Goal: Task Accomplishment & Management: Use online tool/utility

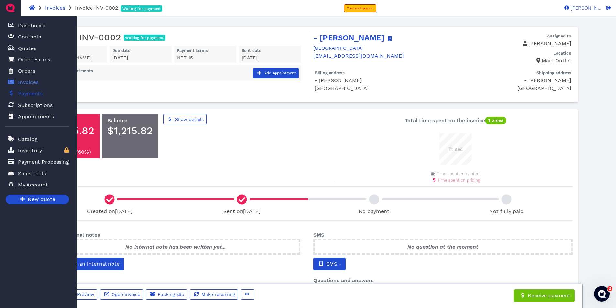
click at [27, 96] on span "Payments" at bounding box center [30, 94] width 25 height 8
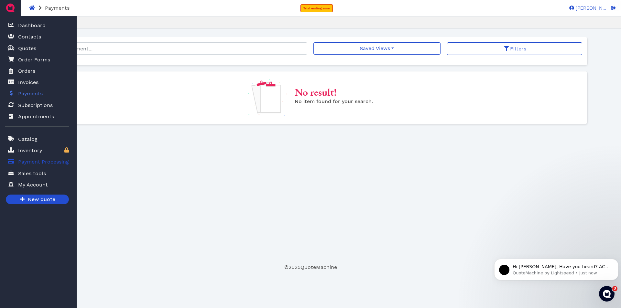
click at [34, 162] on span "Payment Processing" at bounding box center [43, 162] width 51 height 8
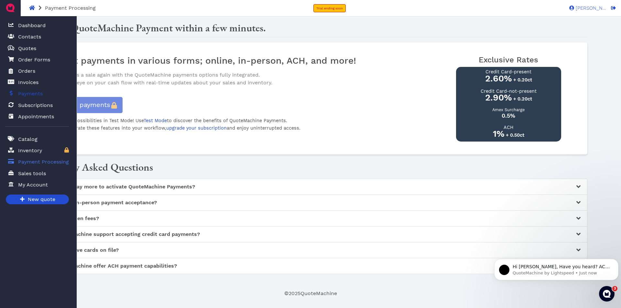
click at [28, 92] on span "Payments" at bounding box center [30, 94] width 25 height 8
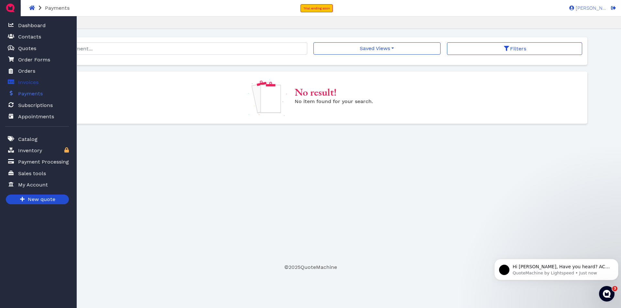
click at [34, 82] on span "Invoices" at bounding box center [28, 83] width 20 height 8
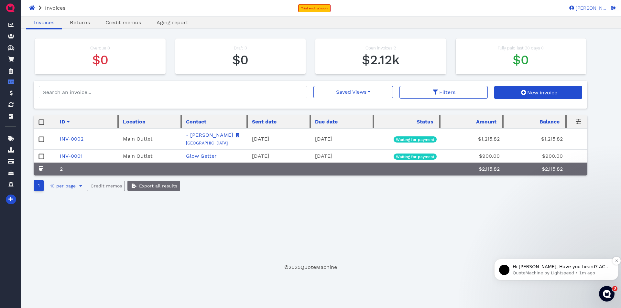
click at [574, 269] on p "Hi [PERSON_NAME], Have you heard? ACH payments are now included in your QuoteMa…" at bounding box center [562, 267] width 98 height 6
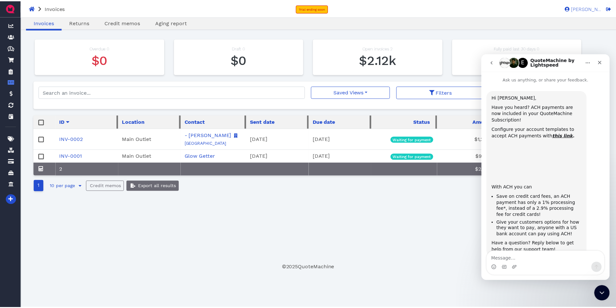
scroll to position [7, 0]
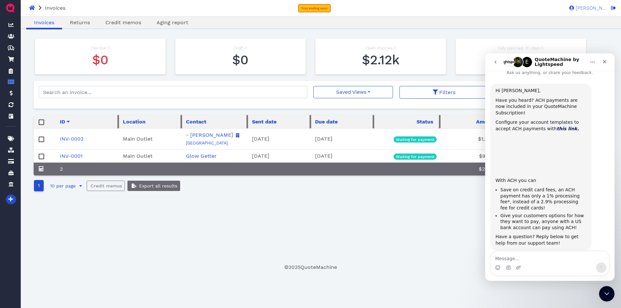
click at [557, 126] on icon "this link" at bounding box center [567, 128] width 21 height 5
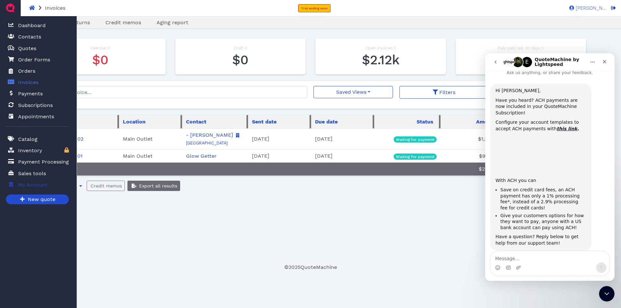
click at [30, 183] on span "My Account" at bounding box center [33, 185] width 30 height 8
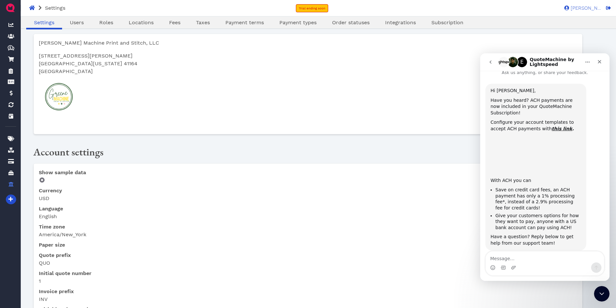
scroll to position [32, 0]
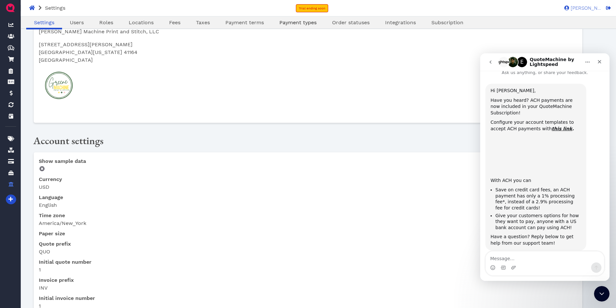
click at [307, 26] on link "Payment types" at bounding box center [298, 23] width 53 height 8
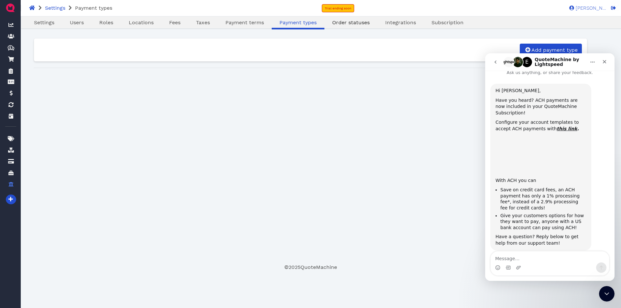
click at [345, 25] on span "Order statuses" at bounding box center [351, 22] width 38 height 6
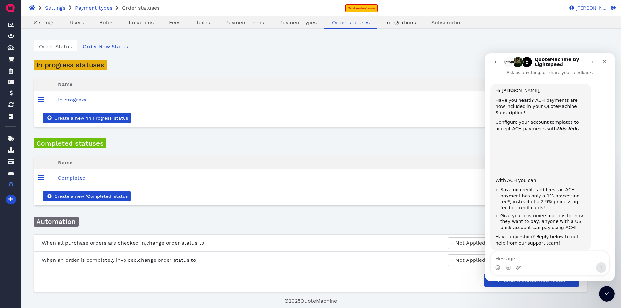
click at [389, 25] on span "Integrations" at bounding box center [400, 22] width 31 height 6
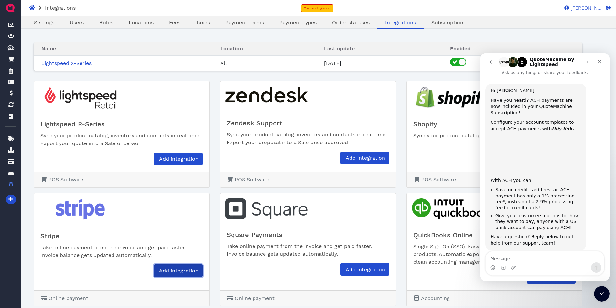
click at [187, 272] on span "Add integration" at bounding box center [178, 271] width 40 height 6
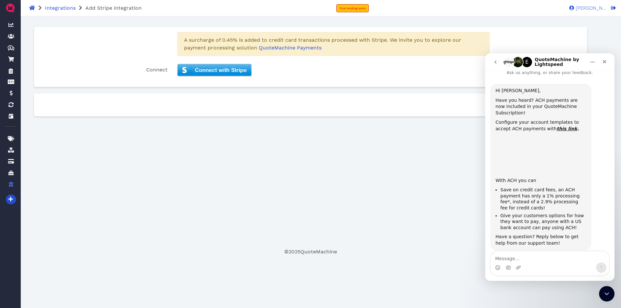
click at [231, 69] on img at bounding box center [214, 70] width 74 height 13
